Goal: Check status: Check status

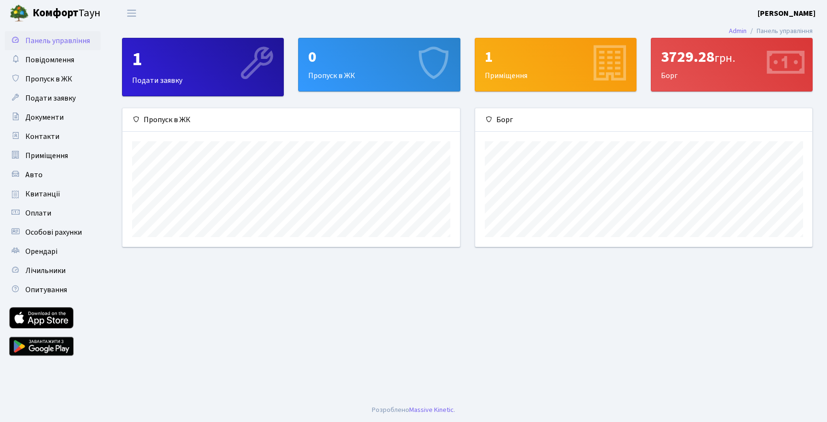
scroll to position [138, 337]
click at [47, 190] on span "Квитанції" at bounding box center [42, 194] width 35 height 11
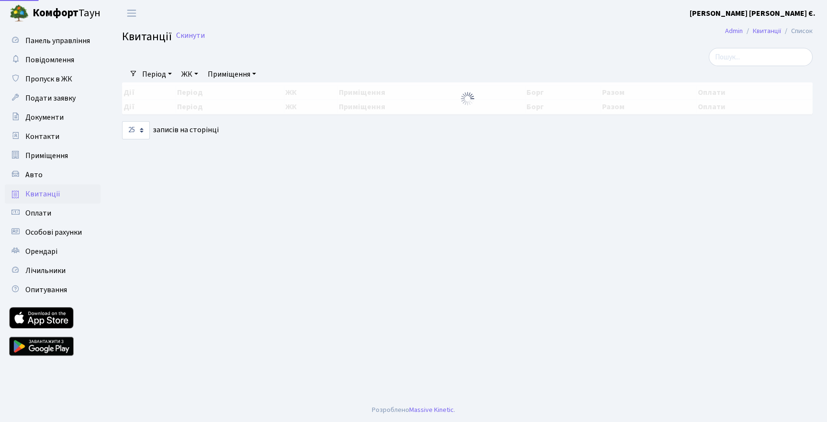
select select "25"
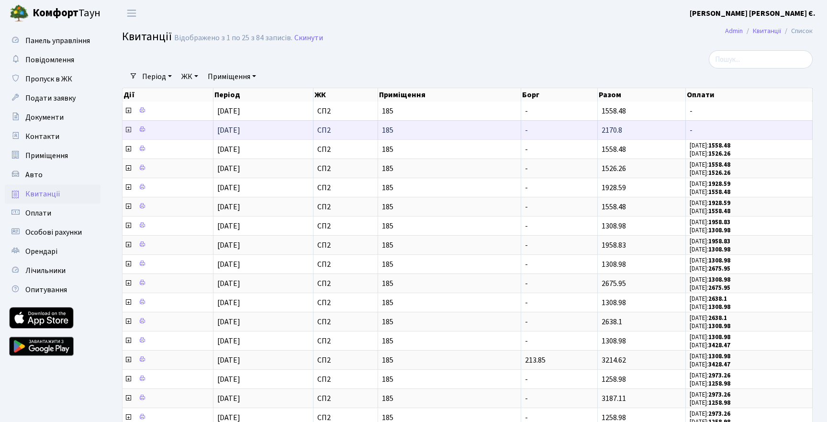
click at [127, 129] on icon at bounding box center [128, 130] width 8 height 8
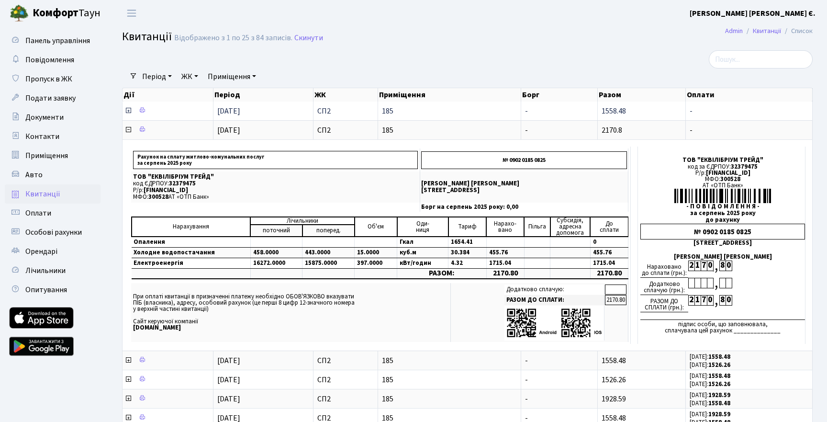
click at [126, 110] on icon at bounding box center [128, 111] width 8 height 8
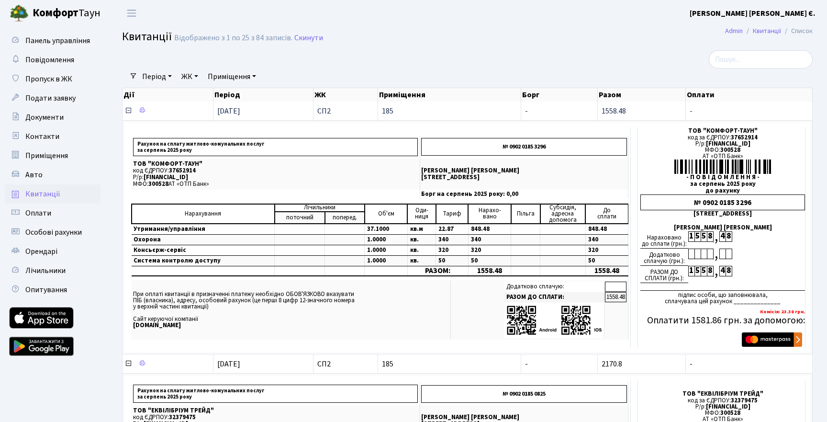
click at [128, 111] on icon at bounding box center [128, 111] width 8 height 8
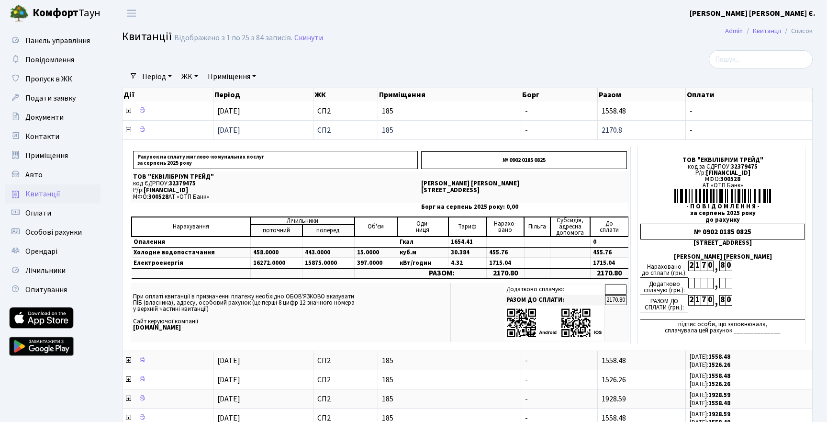
click at [127, 129] on icon at bounding box center [128, 130] width 8 height 8
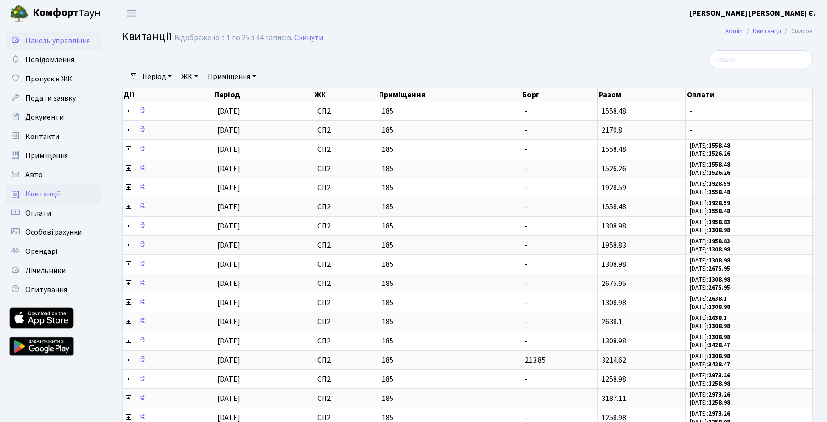
click at [55, 38] on span "Панель управління" at bounding box center [57, 40] width 65 height 11
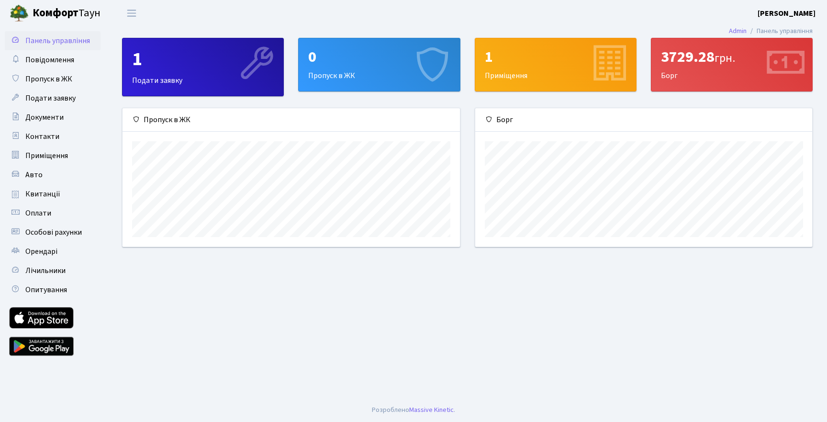
scroll to position [138, 337]
